Goal: Task Accomplishment & Management: Manage account settings

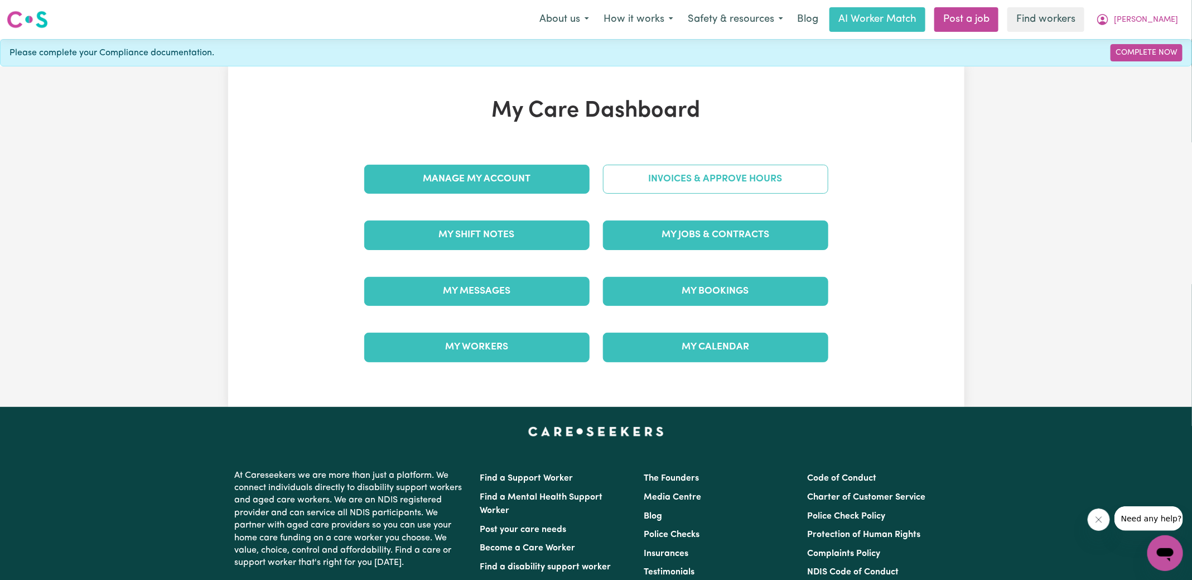
click at [682, 185] on link "Invoices & Approve Hours" at bounding box center [715, 179] width 225 height 29
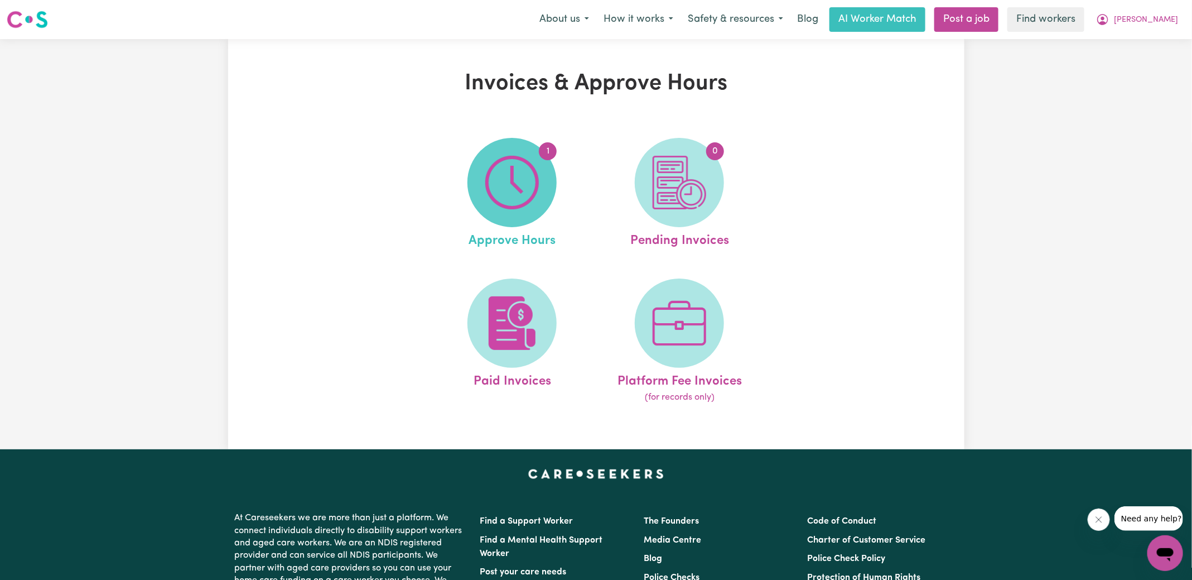
click at [522, 194] on img at bounding box center [512, 183] width 54 height 54
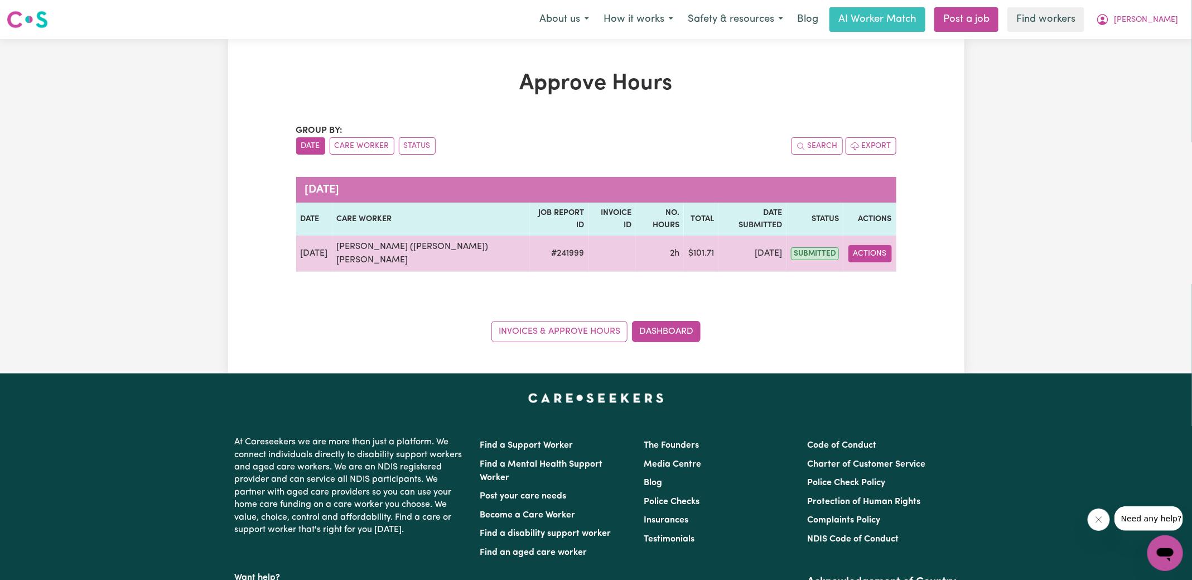
click at [873, 245] on button "Actions" at bounding box center [871, 253] width 44 height 17
click at [889, 268] on link "View Job Report" at bounding box center [897, 279] width 95 height 22
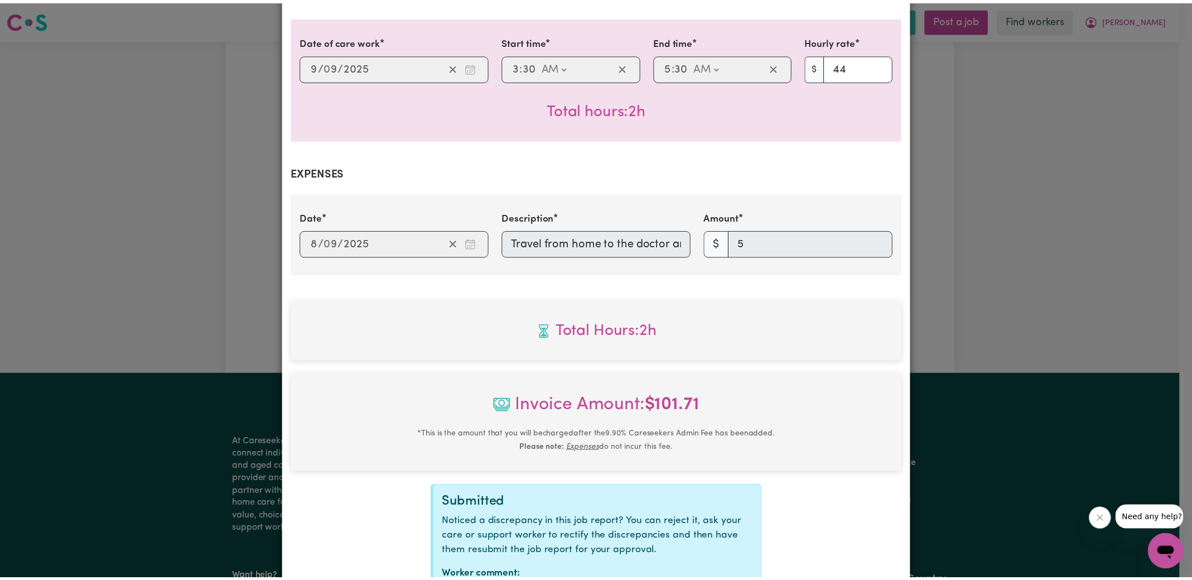
scroll to position [347, 0]
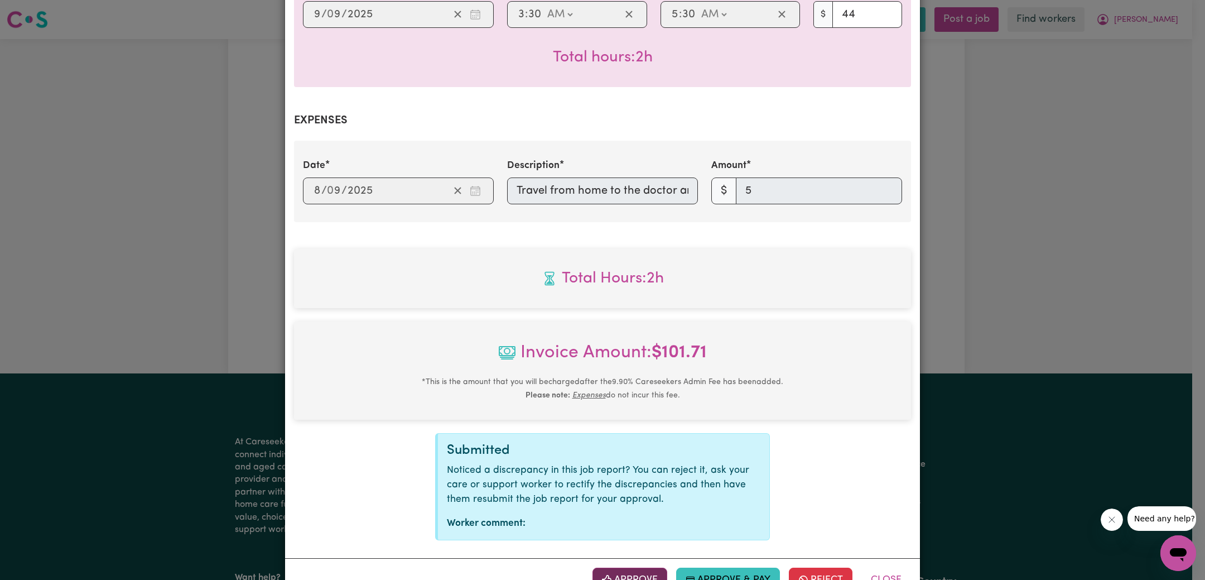
click at [643, 567] on button "Approve" at bounding box center [630, 579] width 75 height 25
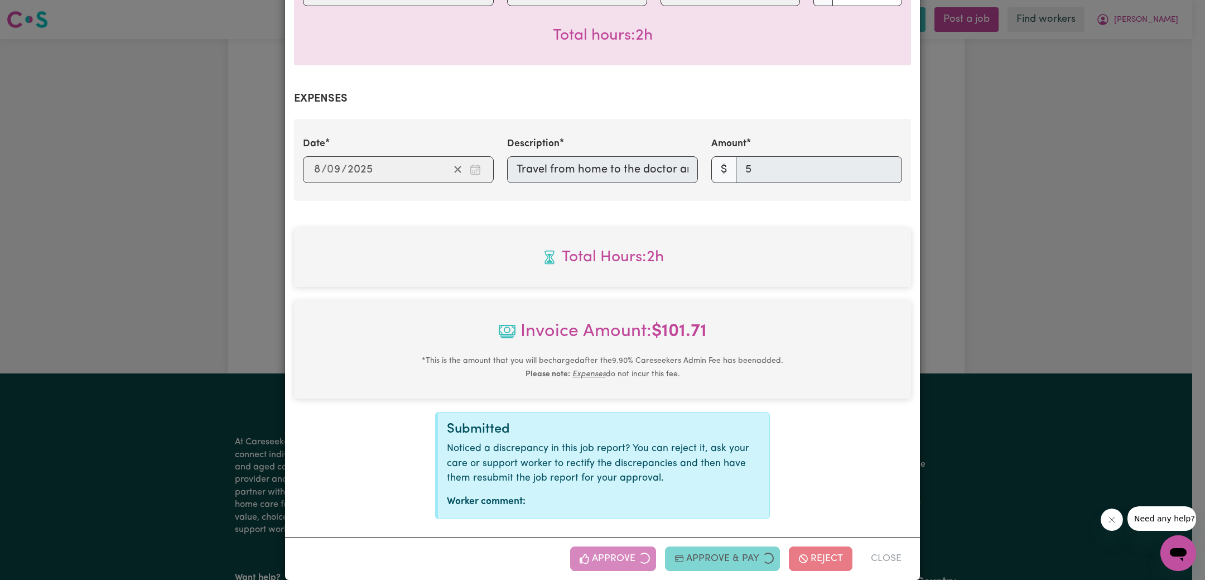
click at [1007, 300] on div "Job Report # 241999 - [PERSON_NAME] ([PERSON_NAME]) Yazdandoost [PERSON_NAME] S…" at bounding box center [602, 290] width 1205 height 580
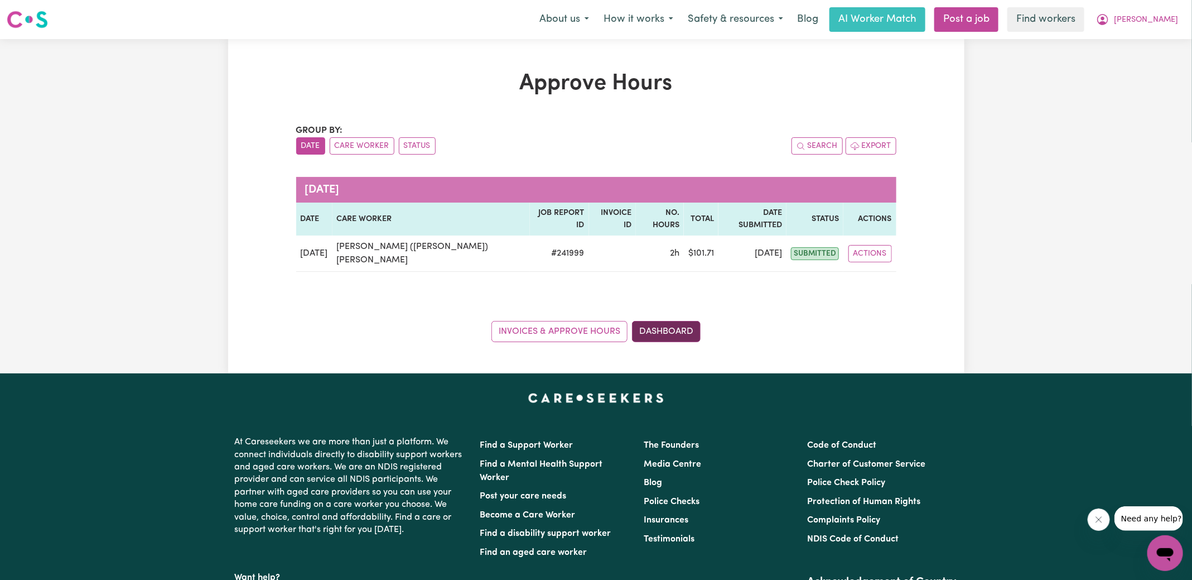
click at [649, 321] on link "Dashboard" at bounding box center [666, 331] width 69 height 21
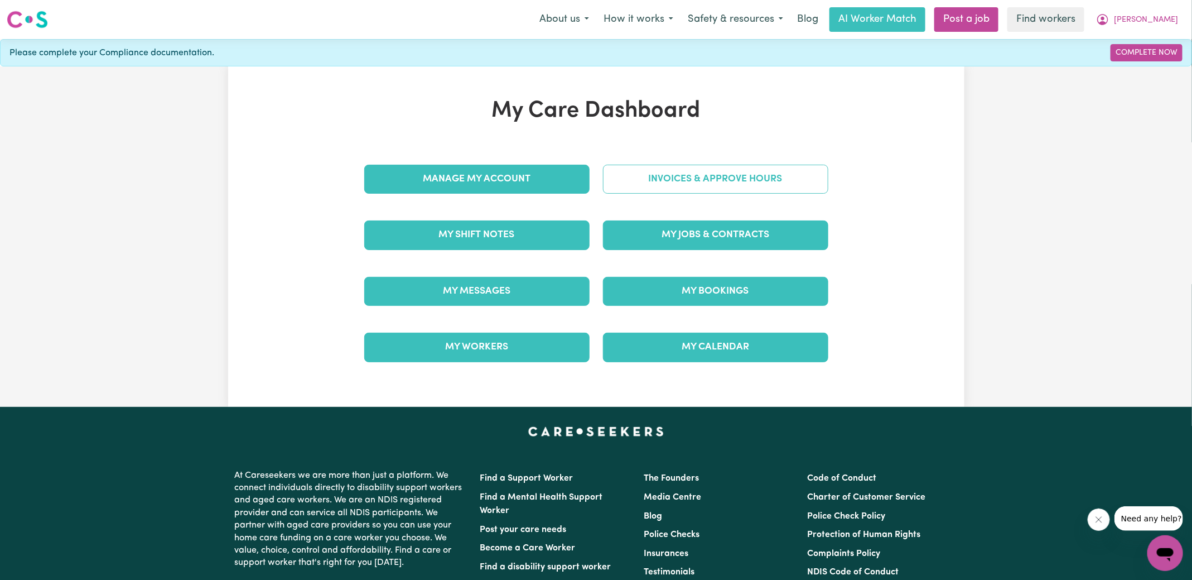
click at [672, 174] on link "Invoices & Approve Hours" at bounding box center [715, 179] width 225 height 29
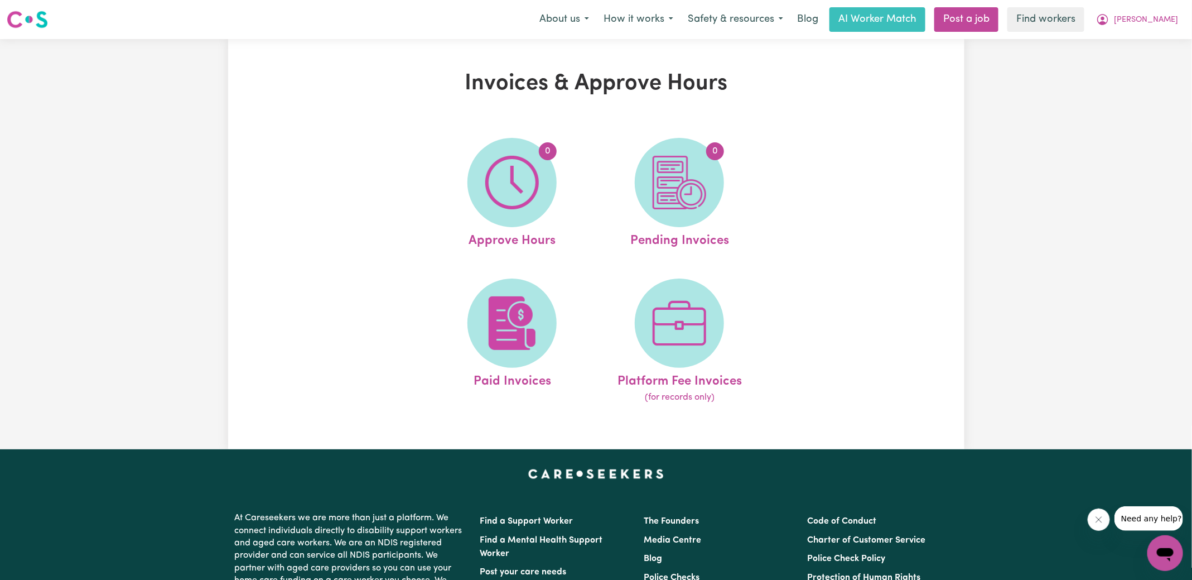
click at [681, 176] on img at bounding box center [680, 183] width 54 height 54
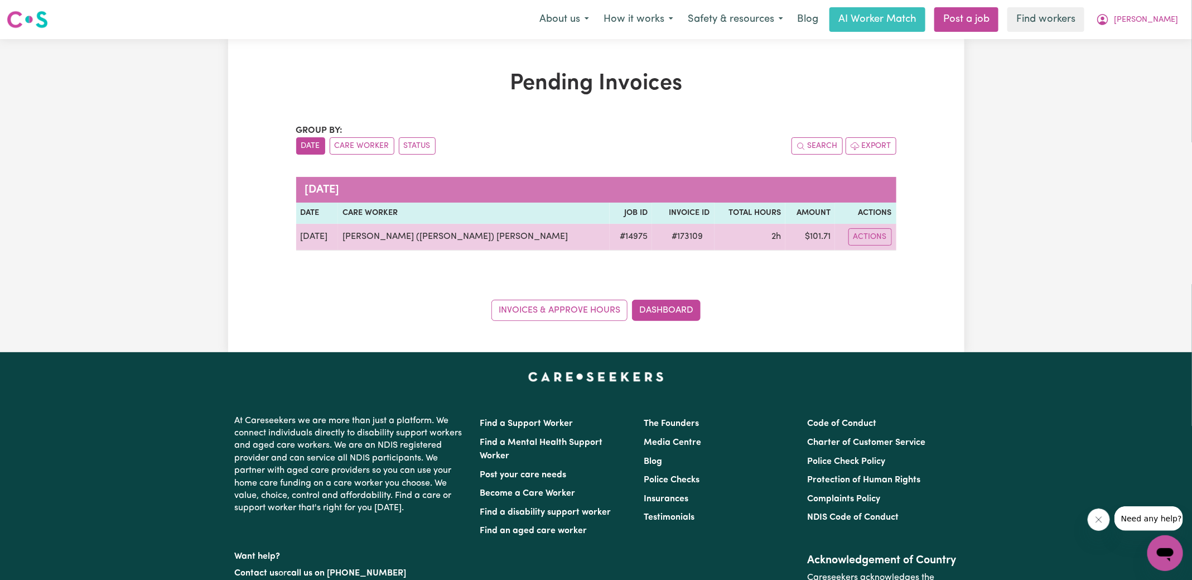
click at [666, 235] on span "# 173109" at bounding box center [688, 236] width 45 height 13
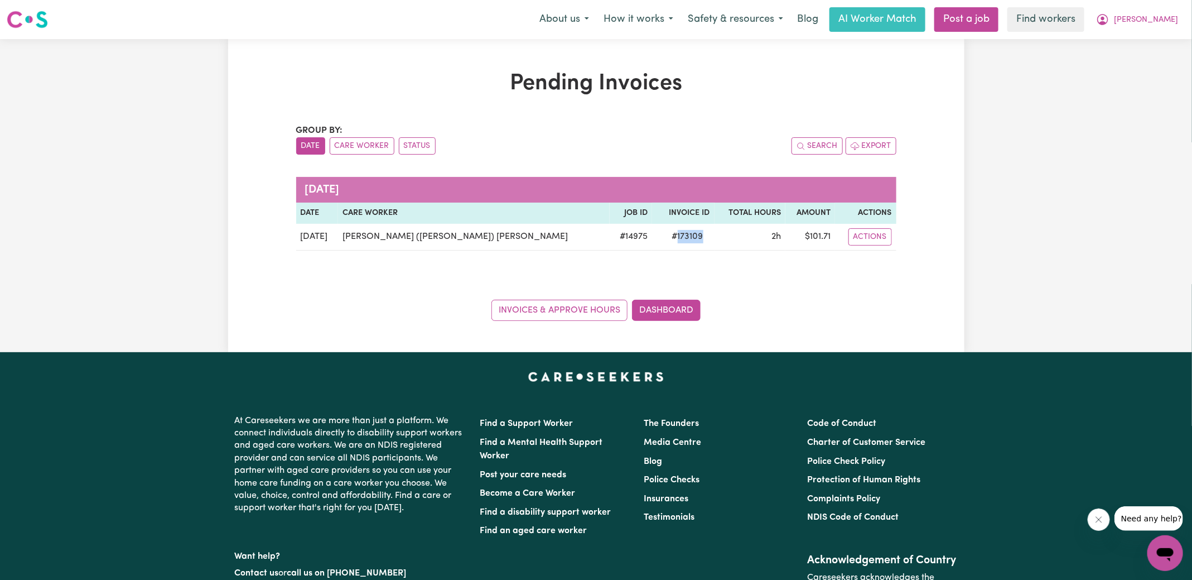
copy span "173109"
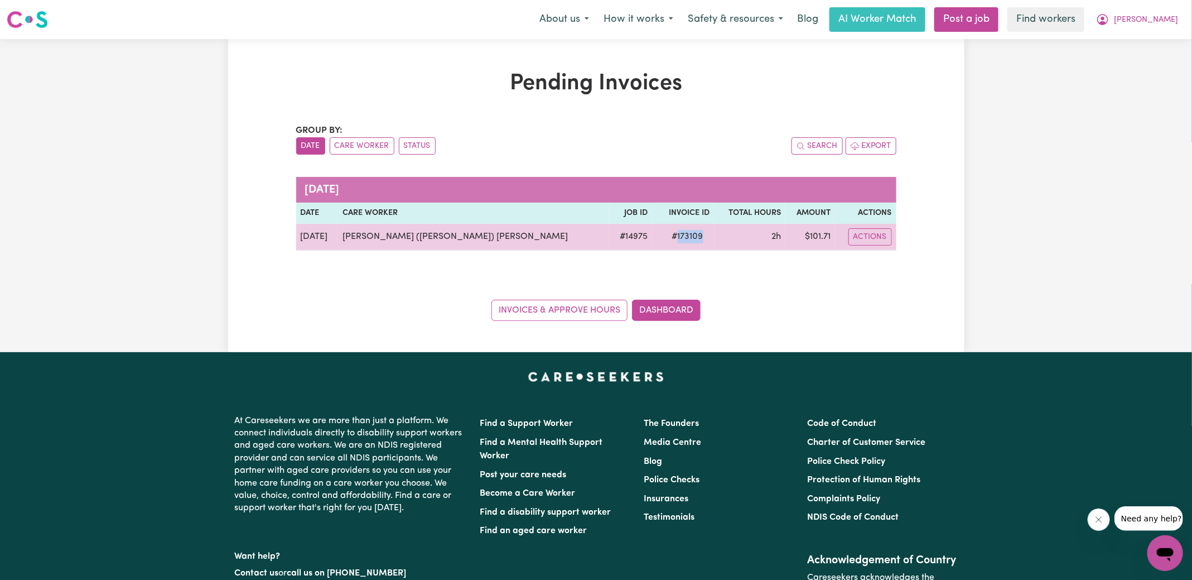
click at [808, 240] on td "$ 101.71" at bounding box center [811, 237] width 50 height 27
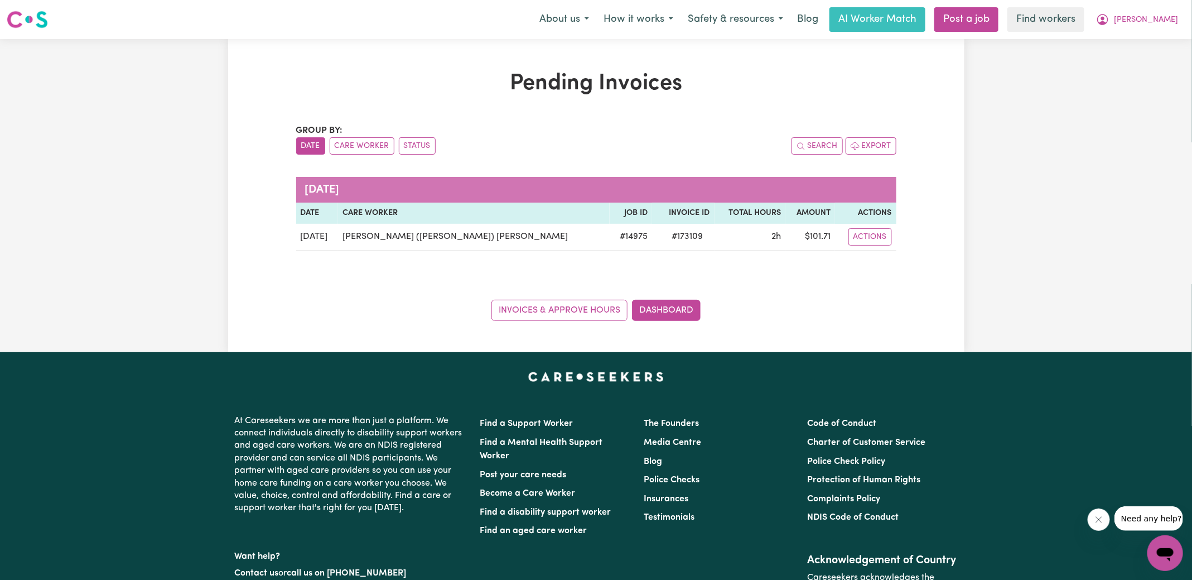
click at [943, 180] on div "Pending Invoices Group by: Date Care Worker Status Search Export [DATE] Date Ca…" at bounding box center [596, 195] width 737 height 251
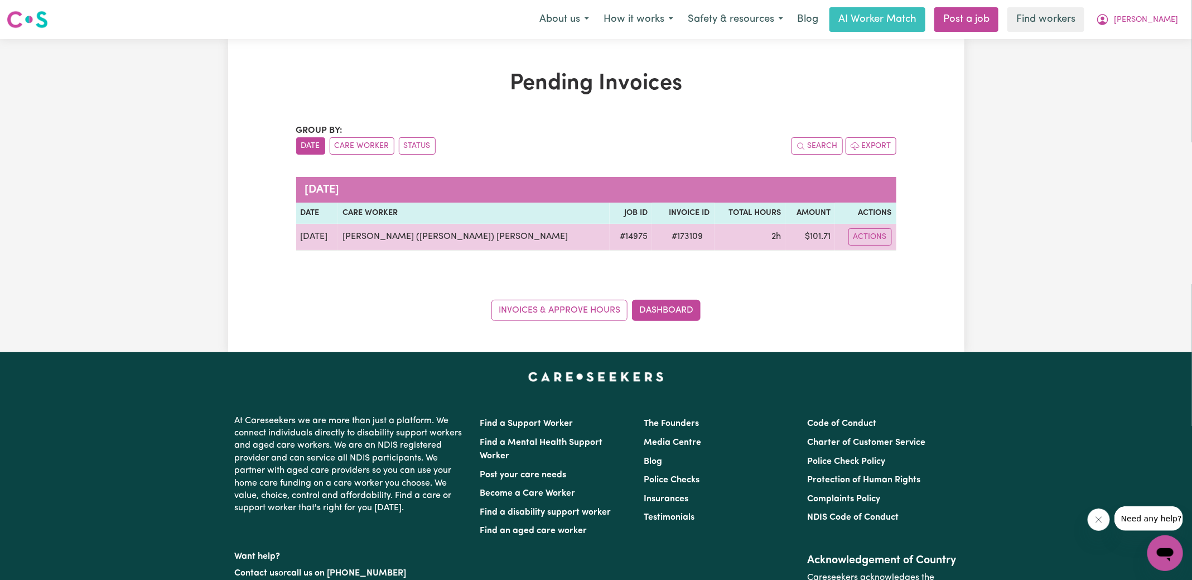
click at [809, 239] on td "$ 101.71" at bounding box center [811, 237] width 50 height 27
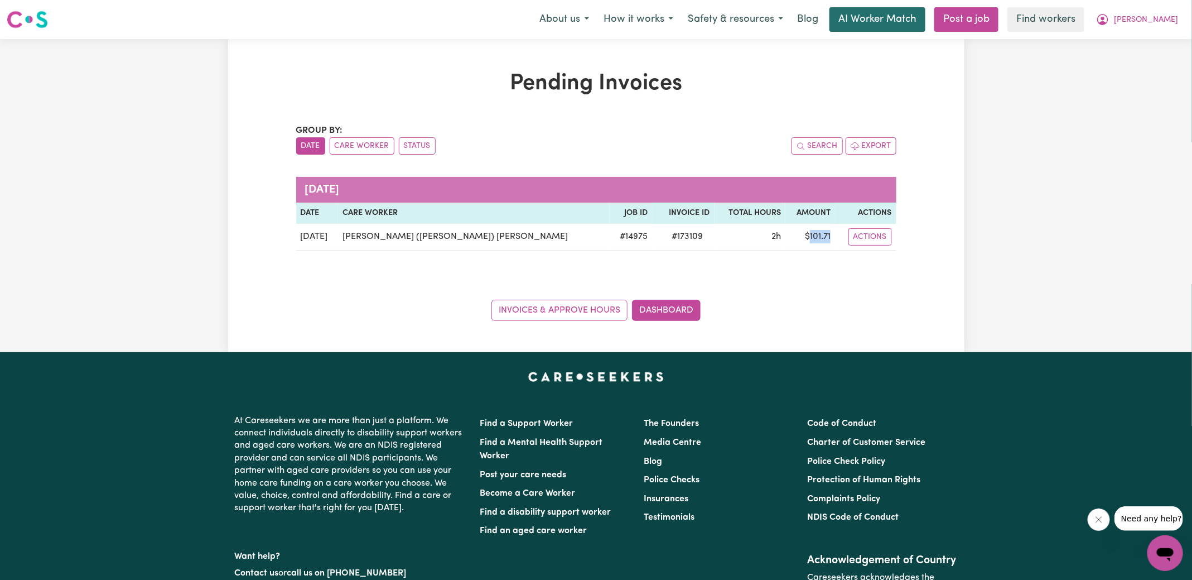
copy td "101.71"
click at [1109, 19] on icon "My Account" at bounding box center [1103, 19] width 11 height 11
click at [1129, 64] on link "Logout" at bounding box center [1141, 64] width 88 height 21
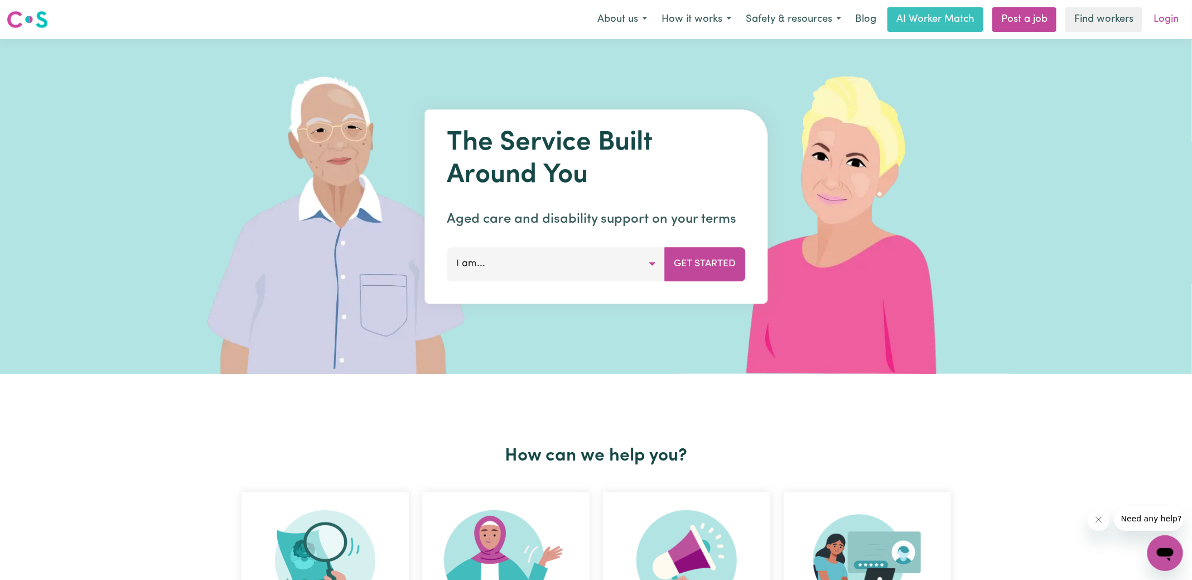
click at [1161, 25] on link "Login" at bounding box center [1166, 19] width 39 height 25
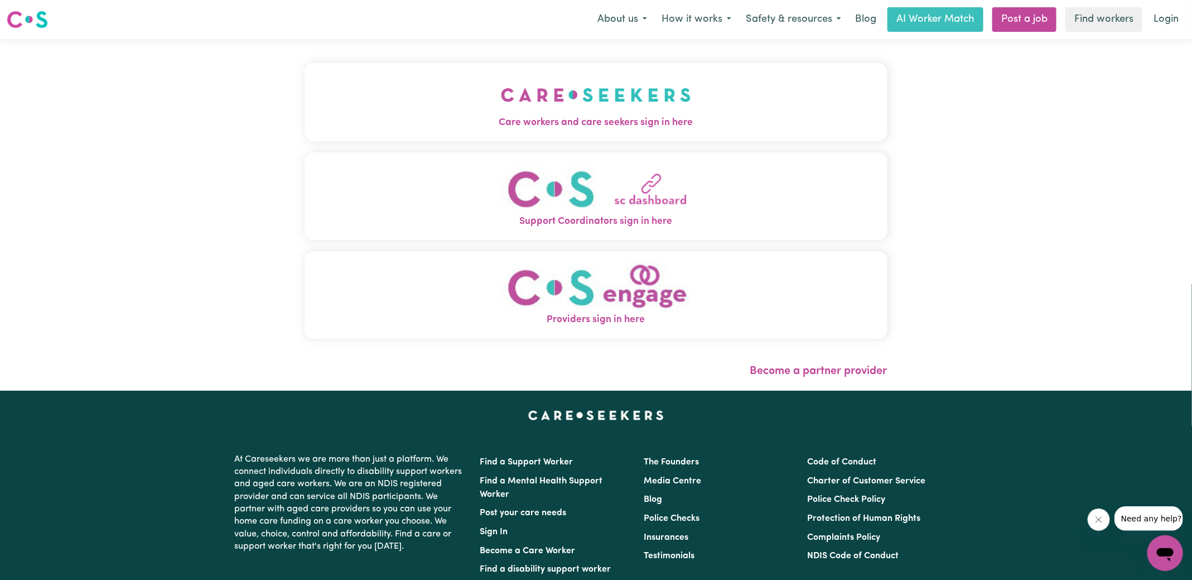
drag, startPoint x: 647, startPoint y: 102, endPoint x: 457, endPoint y: 98, distance: 189.7
click at [647, 102] on img "Care workers and care seekers sign in here" at bounding box center [596, 94] width 190 height 41
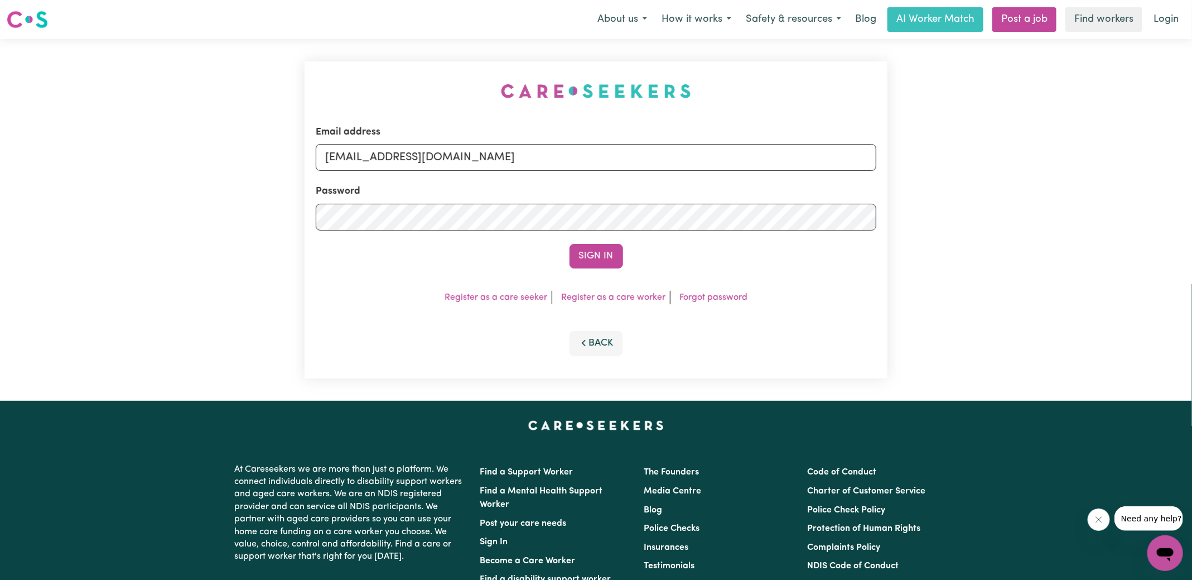
click at [234, 95] on div "Email address [EMAIL_ADDRESS][DOMAIN_NAME] Password Sign In Register as a care …" at bounding box center [596, 220] width 1192 height 362
drag, startPoint x: 381, startPoint y: 161, endPoint x: 952, endPoint y: 251, distance: 578.9
click at [952, 251] on div "Email address [EMAIL_ADDRESS][DOMAIN_NAME] Password Sign In Register as a care …" at bounding box center [596, 220] width 1192 height 362
type input "[EMAIL_ADDRESS][PERSON_NAME][DOMAIN_NAME]"
click at [570, 244] on button "Sign In" at bounding box center [597, 256] width 54 height 25
